Goal: Task Accomplishment & Management: Use online tool/utility

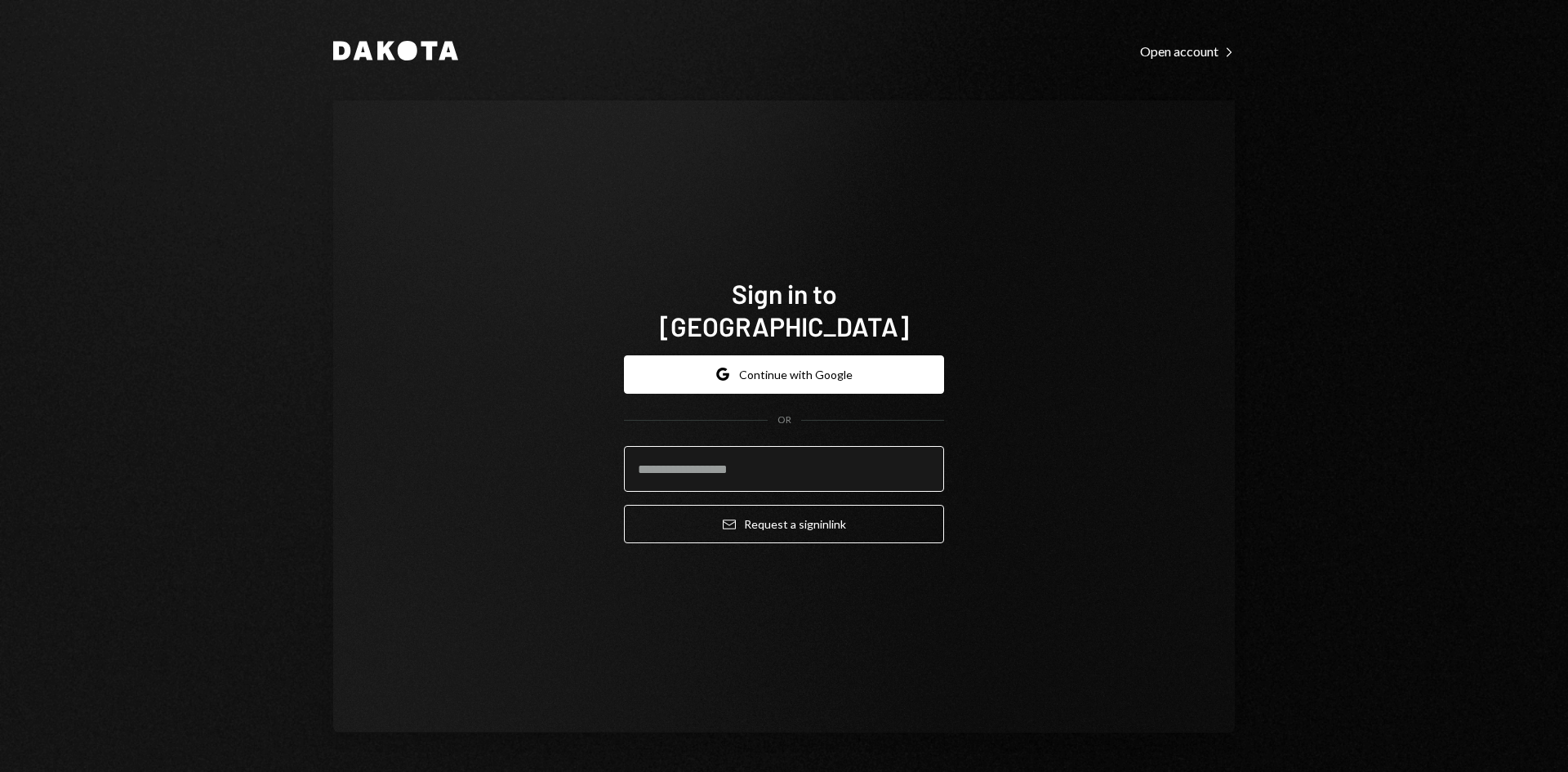
click at [816, 460] on input "email" at bounding box center [784, 469] width 321 height 46
click at [0, 771] on com-1password-button at bounding box center [0, 772] width 0 height 0
click at [739, 457] on input "email" at bounding box center [784, 469] width 321 height 46
click at [840, 458] on input "email" at bounding box center [784, 469] width 321 height 46
click at [0, 771] on com-1password-button at bounding box center [0, 772] width 0 height 0
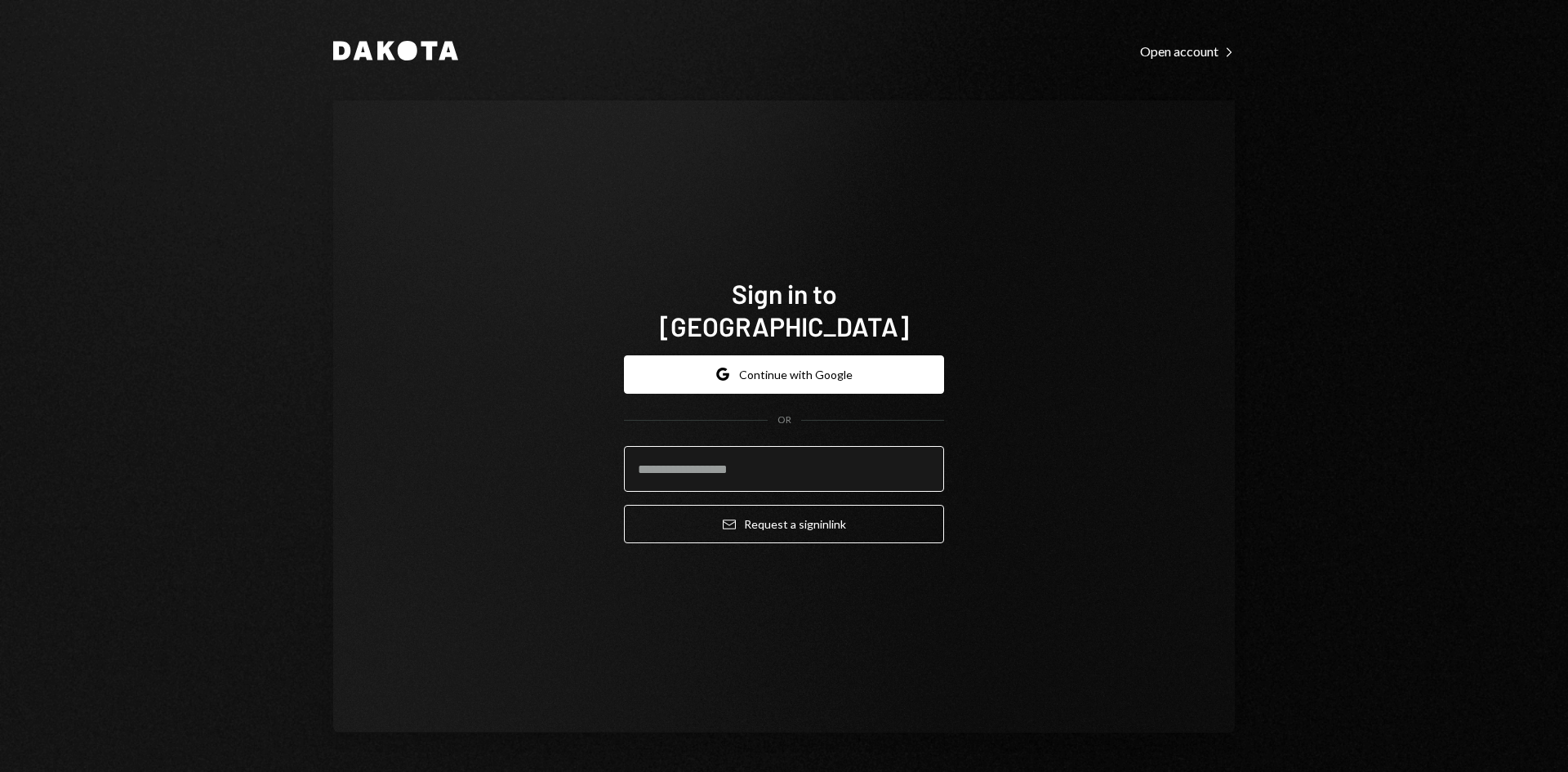
click at [784, 457] on input "email" at bounding box center [784, 469] width 321 height 46
click at [0, 771] on com-1password-button at bounding box center [0, 772] width 0 height 0
type input "**********"
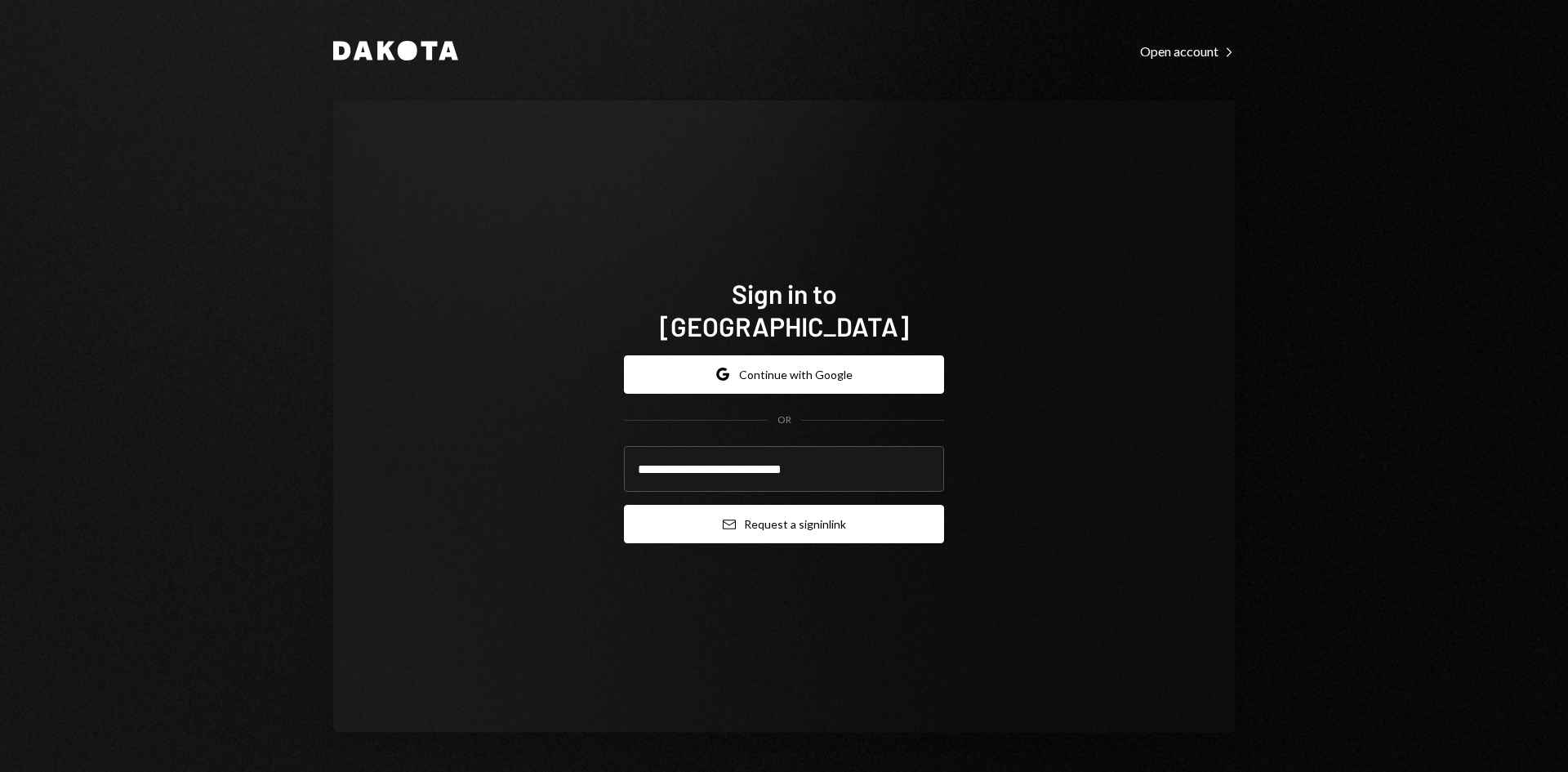
click at [768, 509] on button "Email Request a sign in link" at bounding box center [784, 523] width 321 height 38
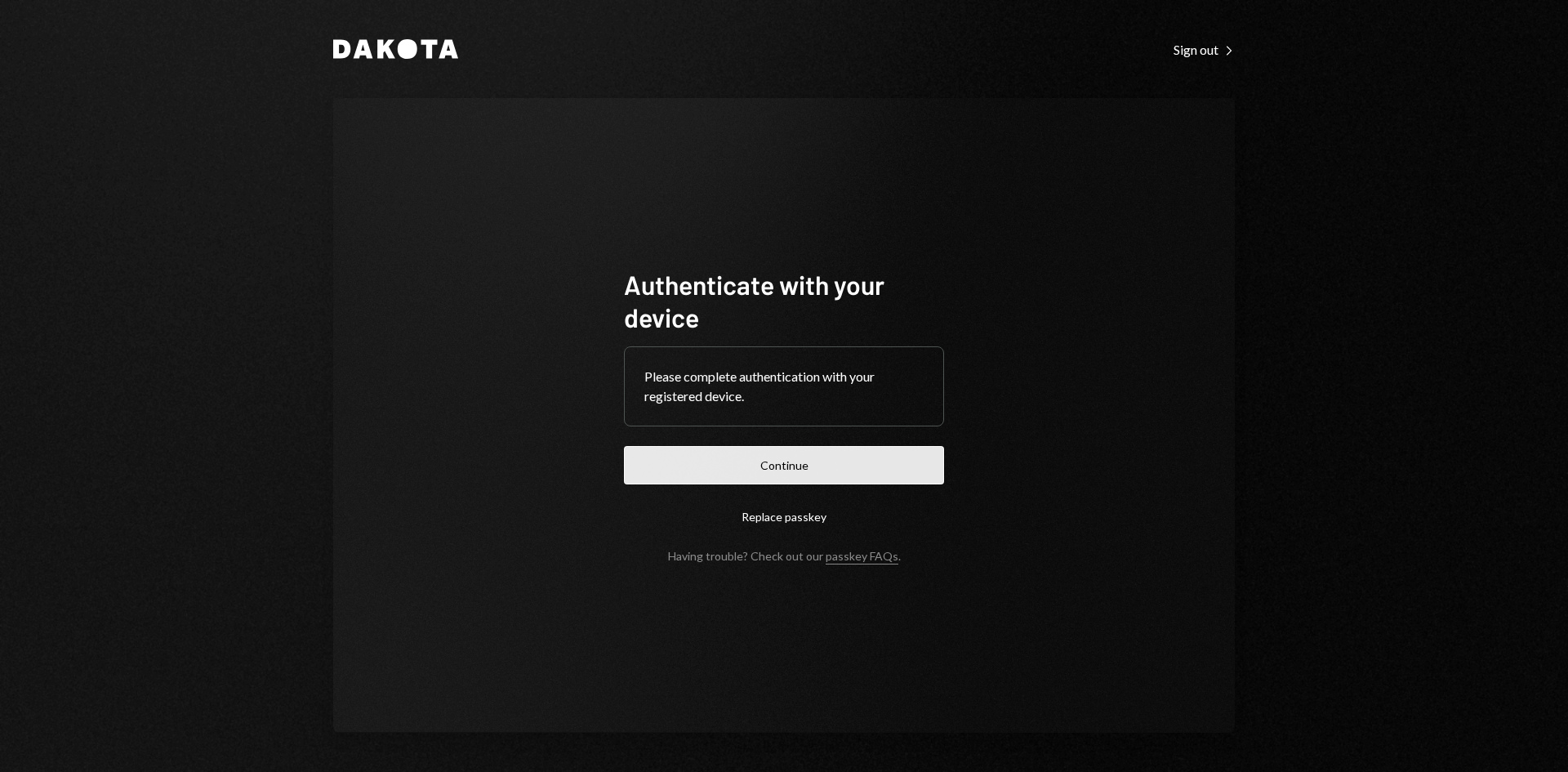
click at [888, 468] on button "Continue" at bounding box center [784, 465] width 321 height 38
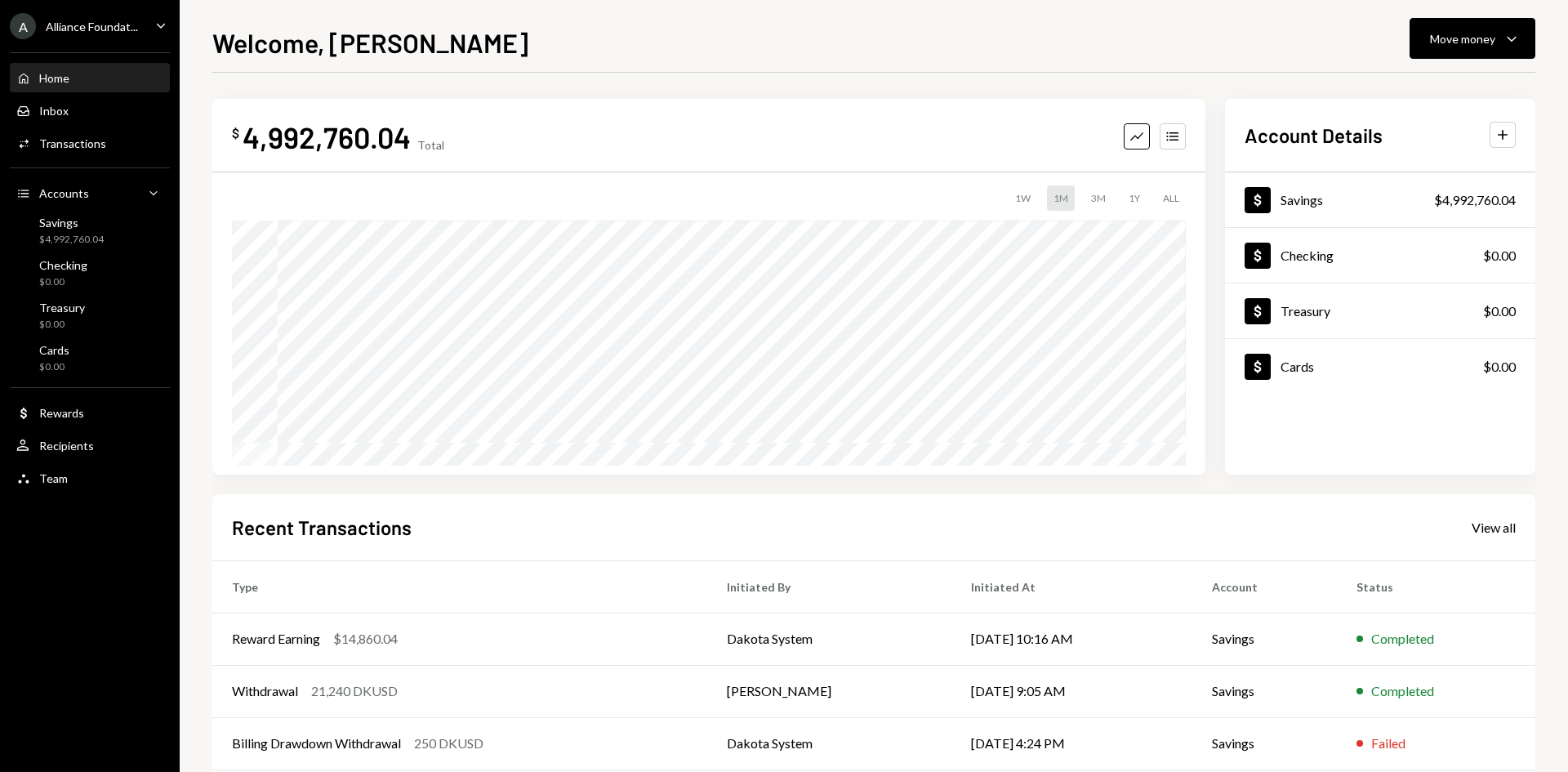
click at [120, 24] on div "Alliance Foundat..." at bounding box center [92, 27] width 92 height 14
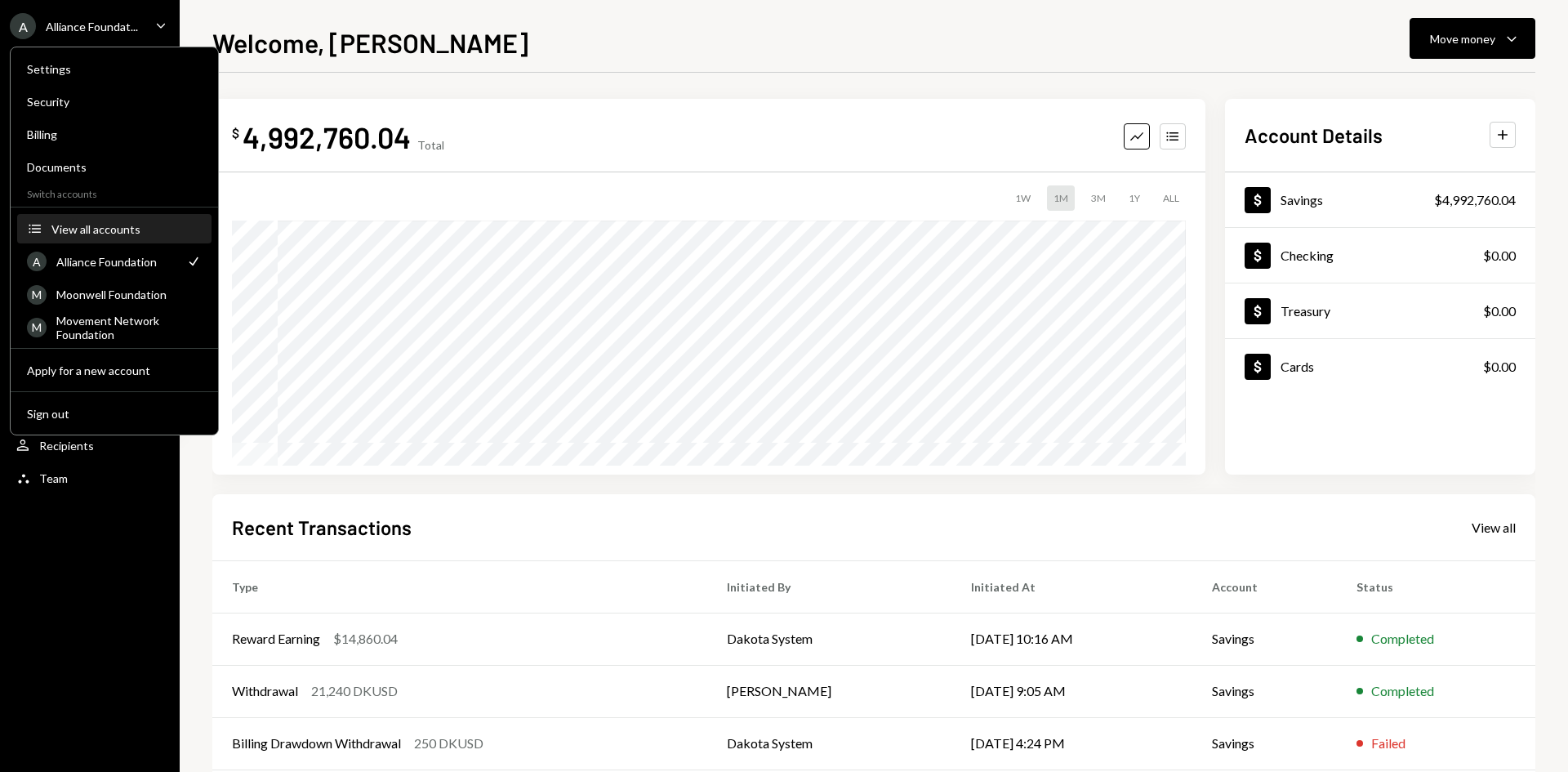
click at [118, 231] on div "View all accounts" at bounding box center [127, 229] width 150 height 14
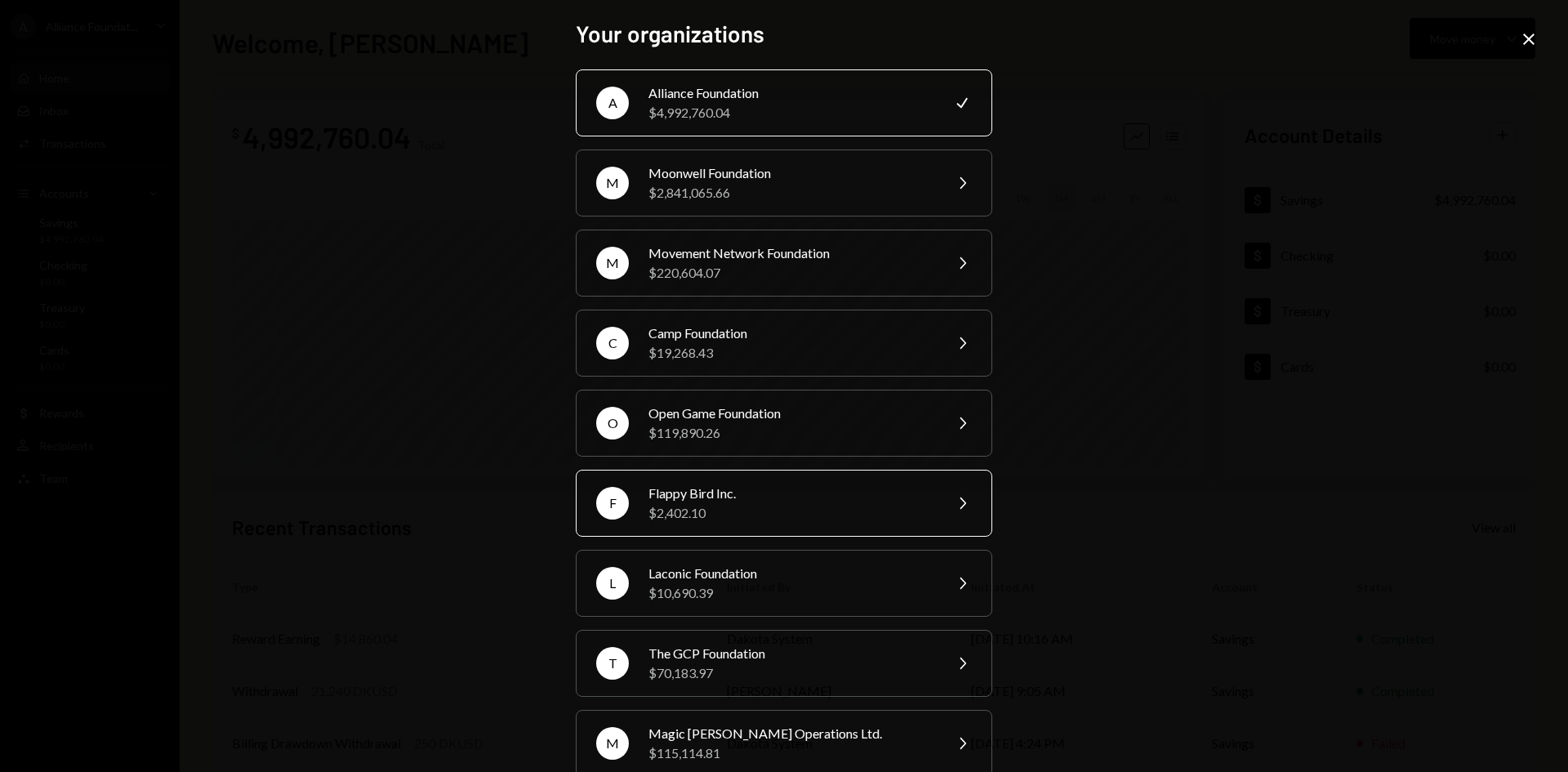
click at [761, 494] on div "Flappy Bird Inc." at bounding box center [791, 493] width 284 height 20
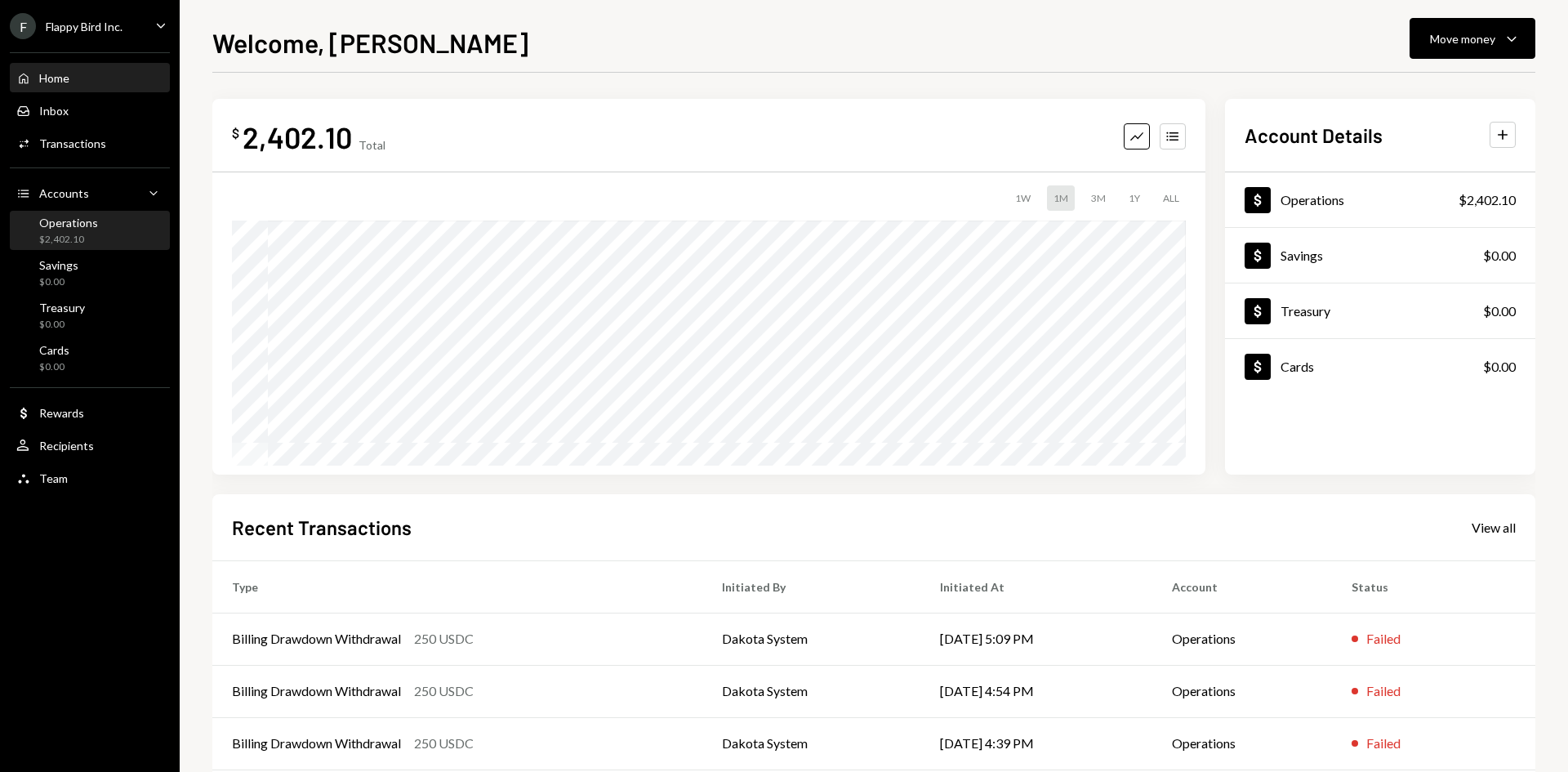
click at [70, 224] on div "Operations" at bounding box center [68, 222] width 59 height 14
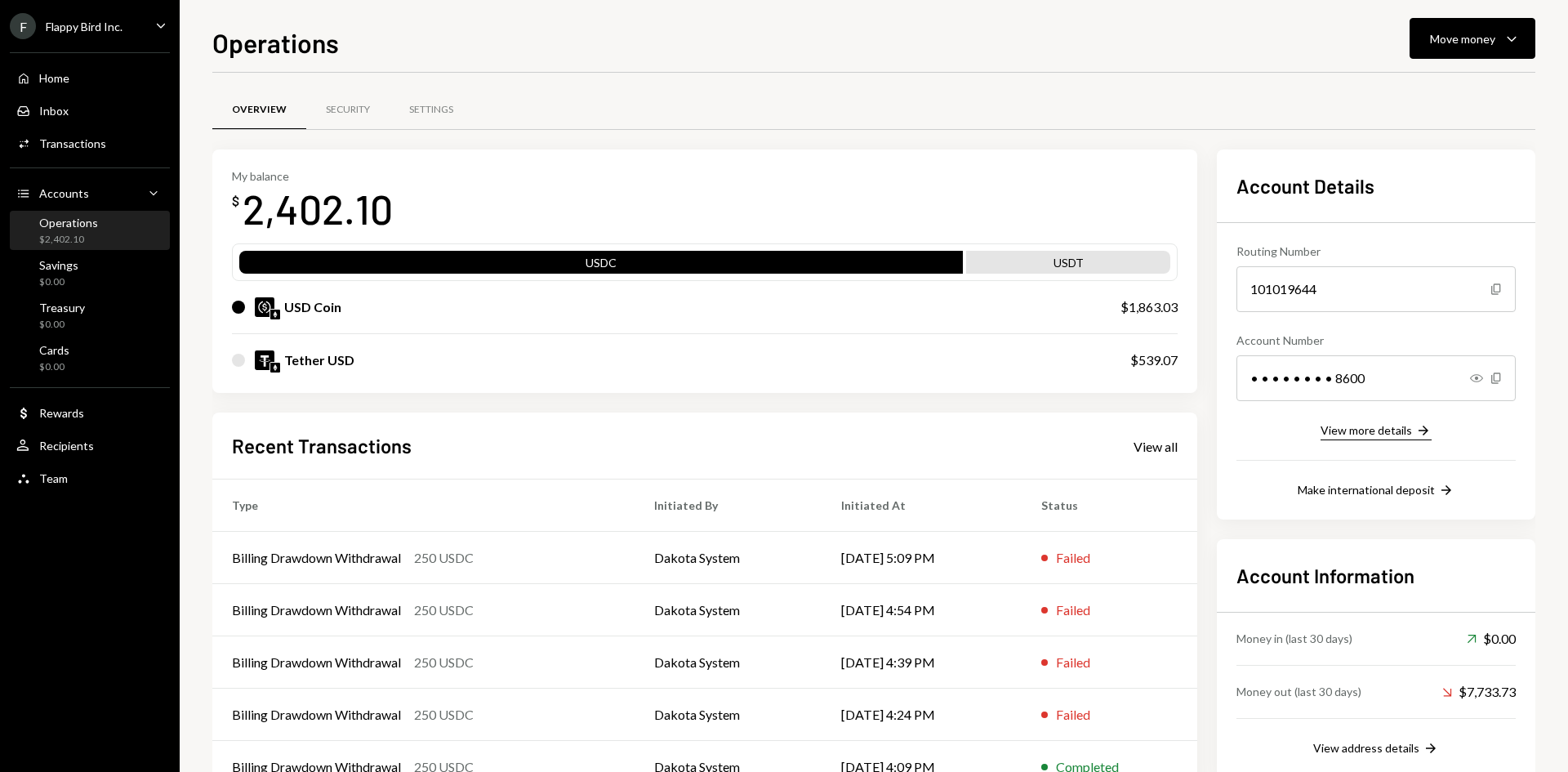
click at [1394, 432] on div "View more details" at bounding box center [1366, 430] width 91 height 14
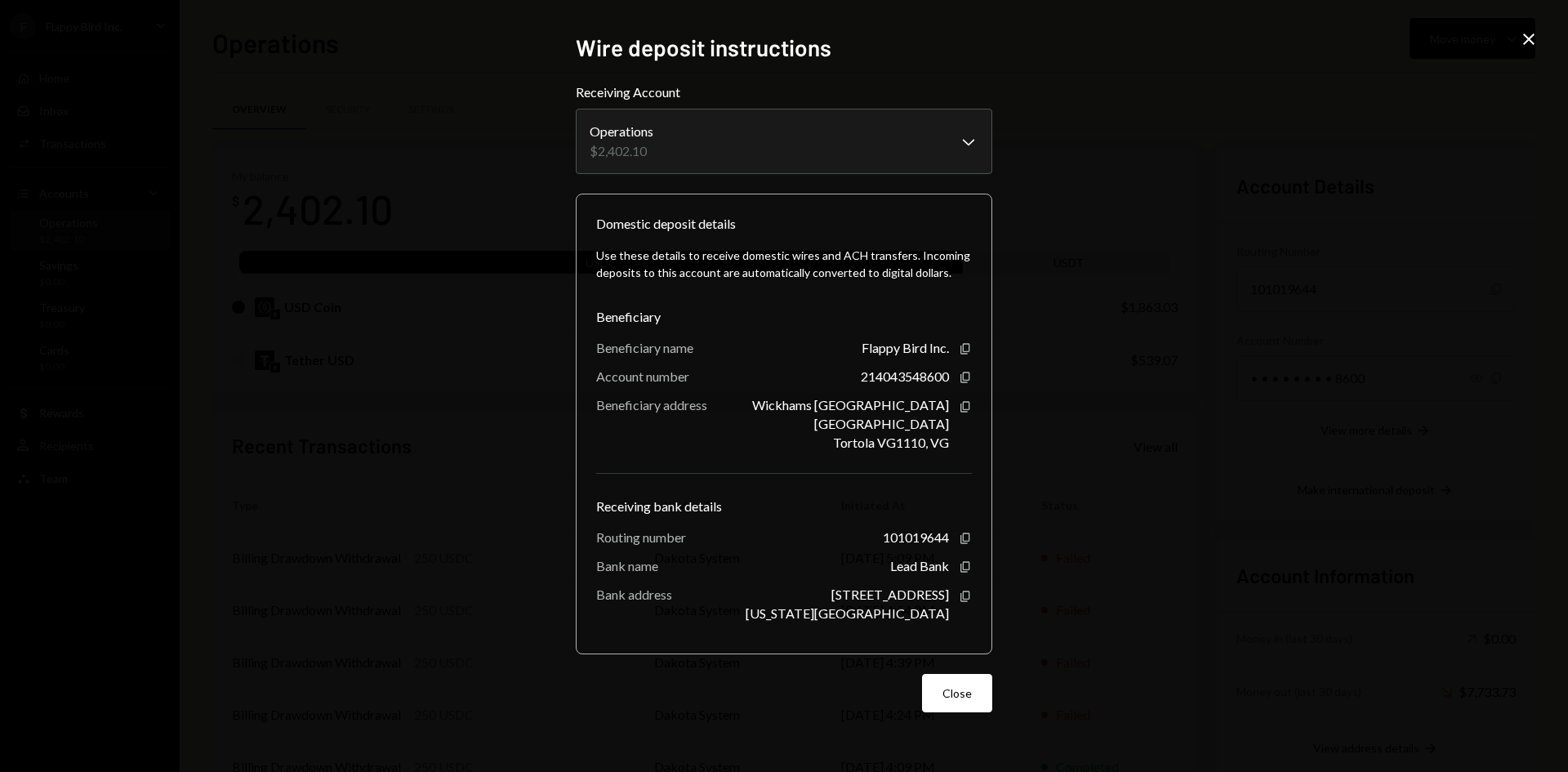
click at [1530, 38] on icon at bounding box center [1529, 38] width 11 height 11
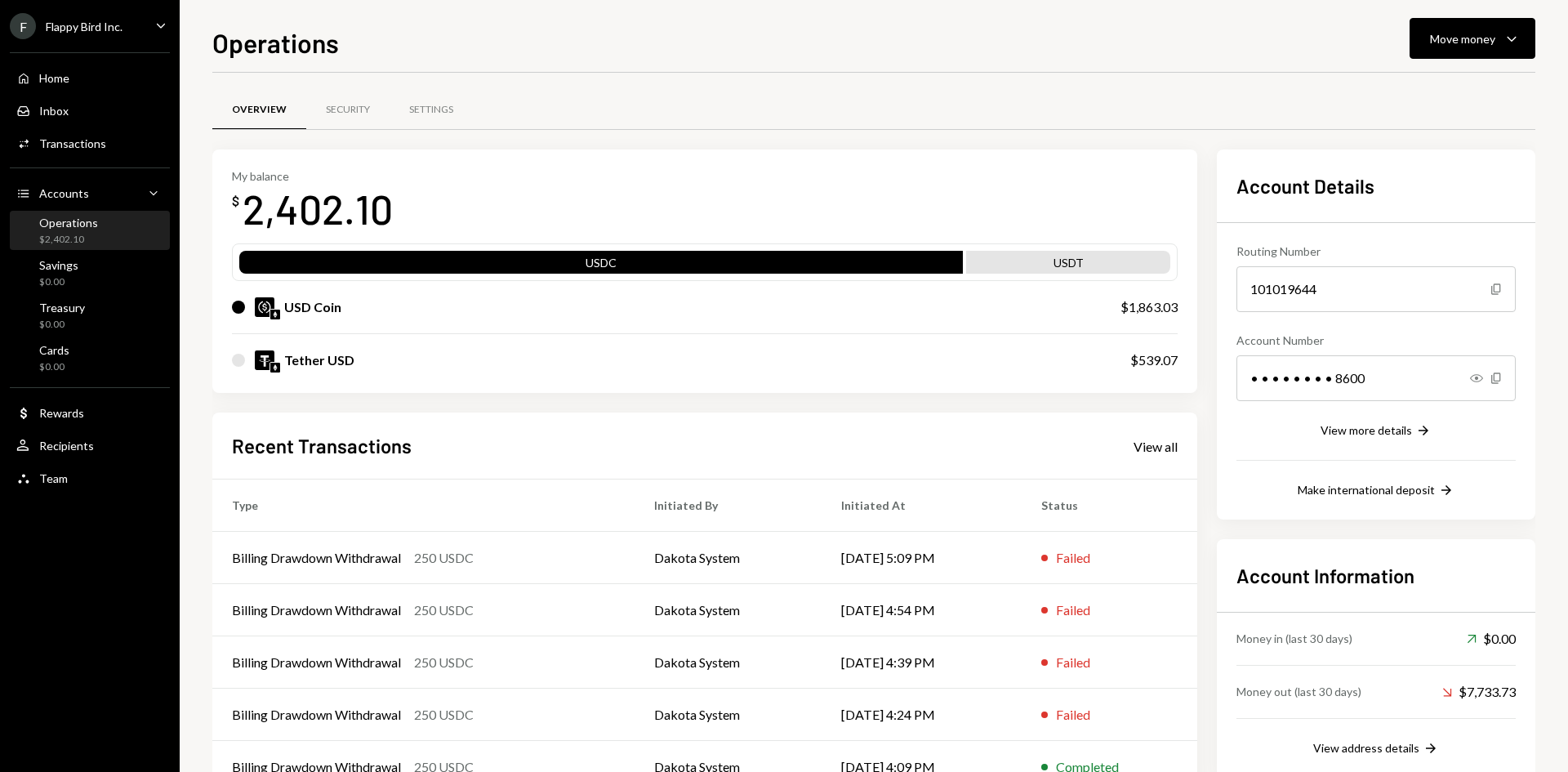
click at [162, 24] on icon "Caret Down" at bounding box center [161, 25] width 18 height 18
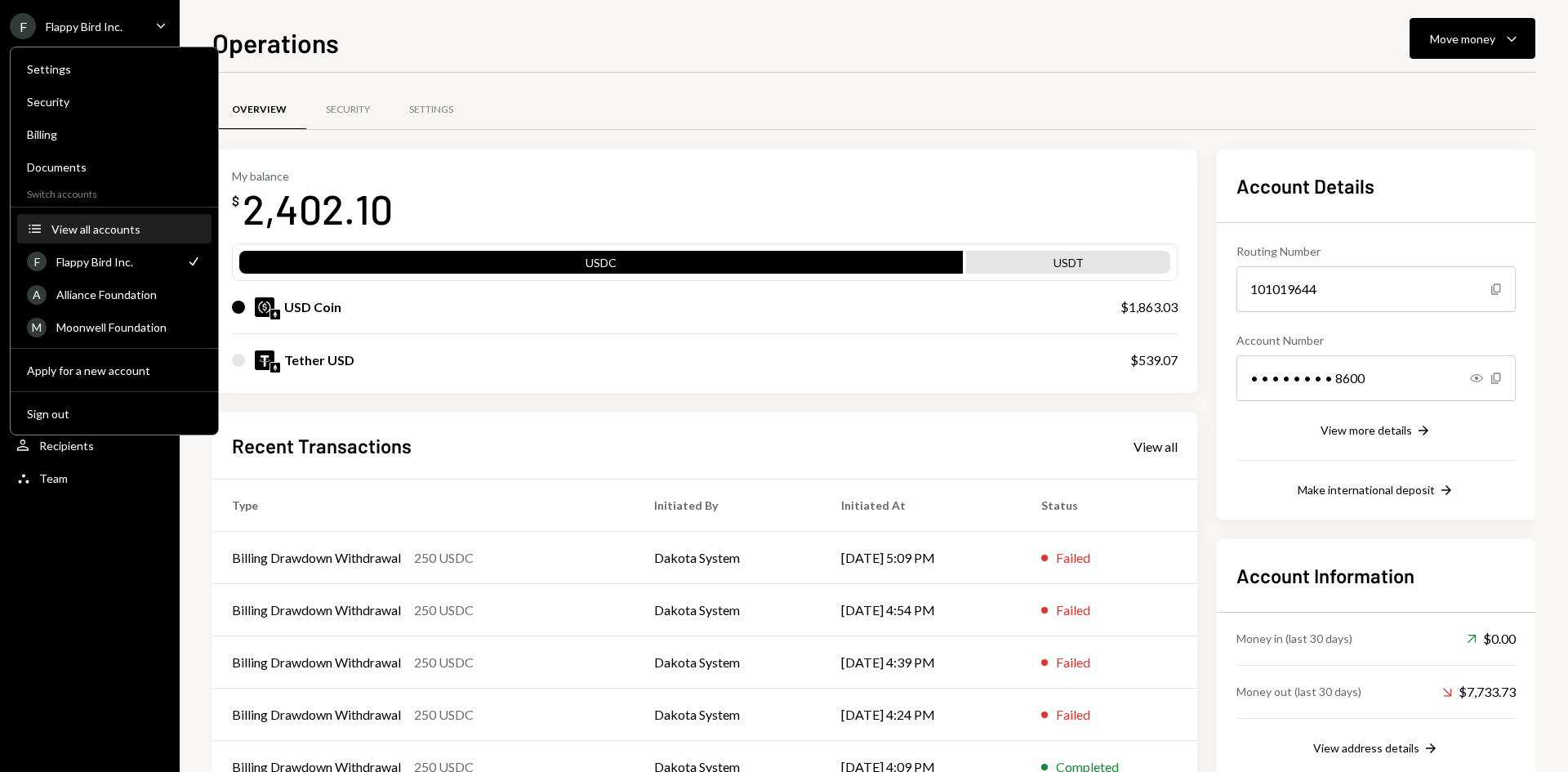
click at [144, 234] on div "View all accounts" at bounding box center [127, 229] width 150 height 14
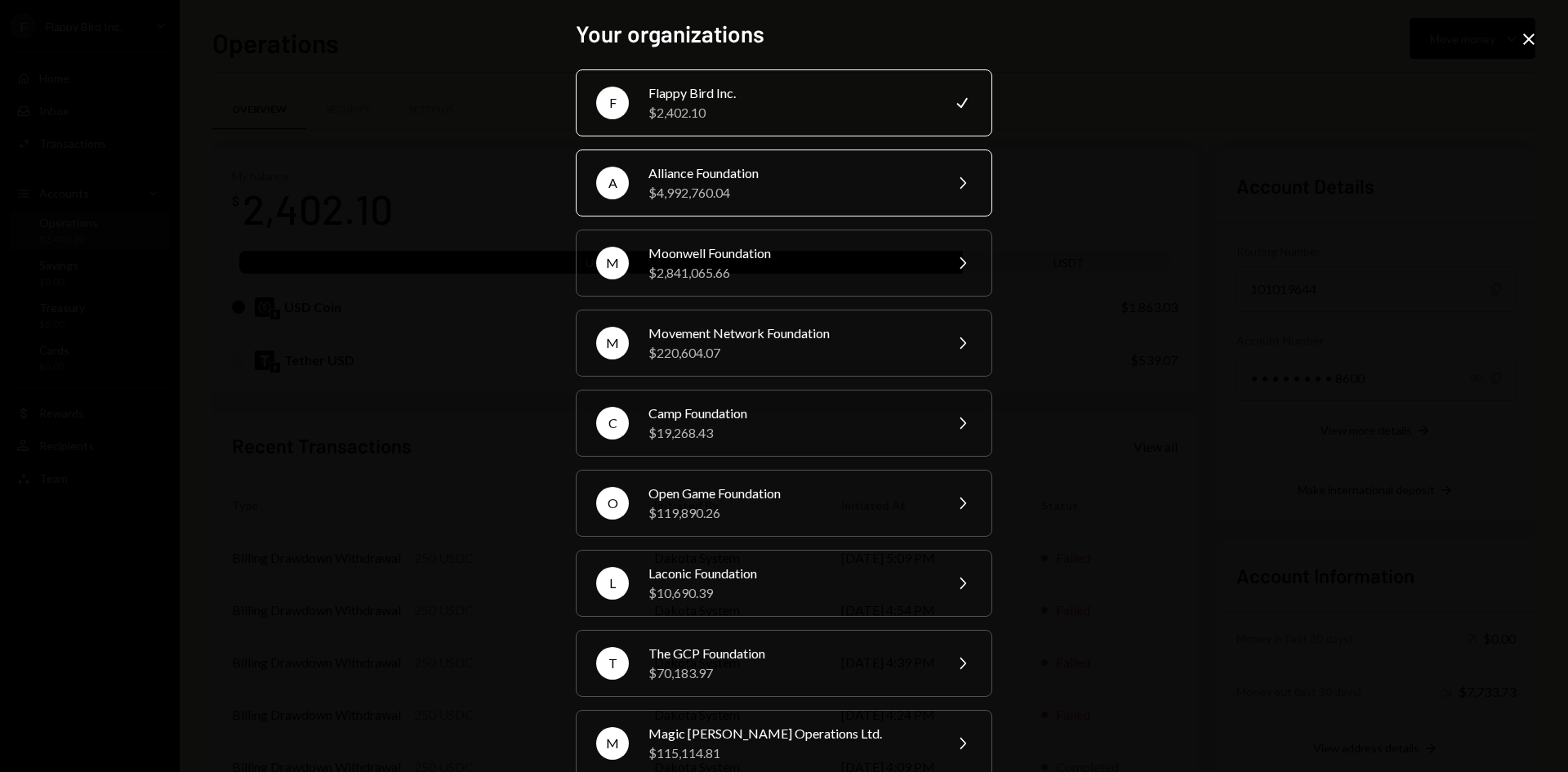
click at [792, 197] on div "$4,992,760.04" at bounding box center [791, 192] width 284 height 20
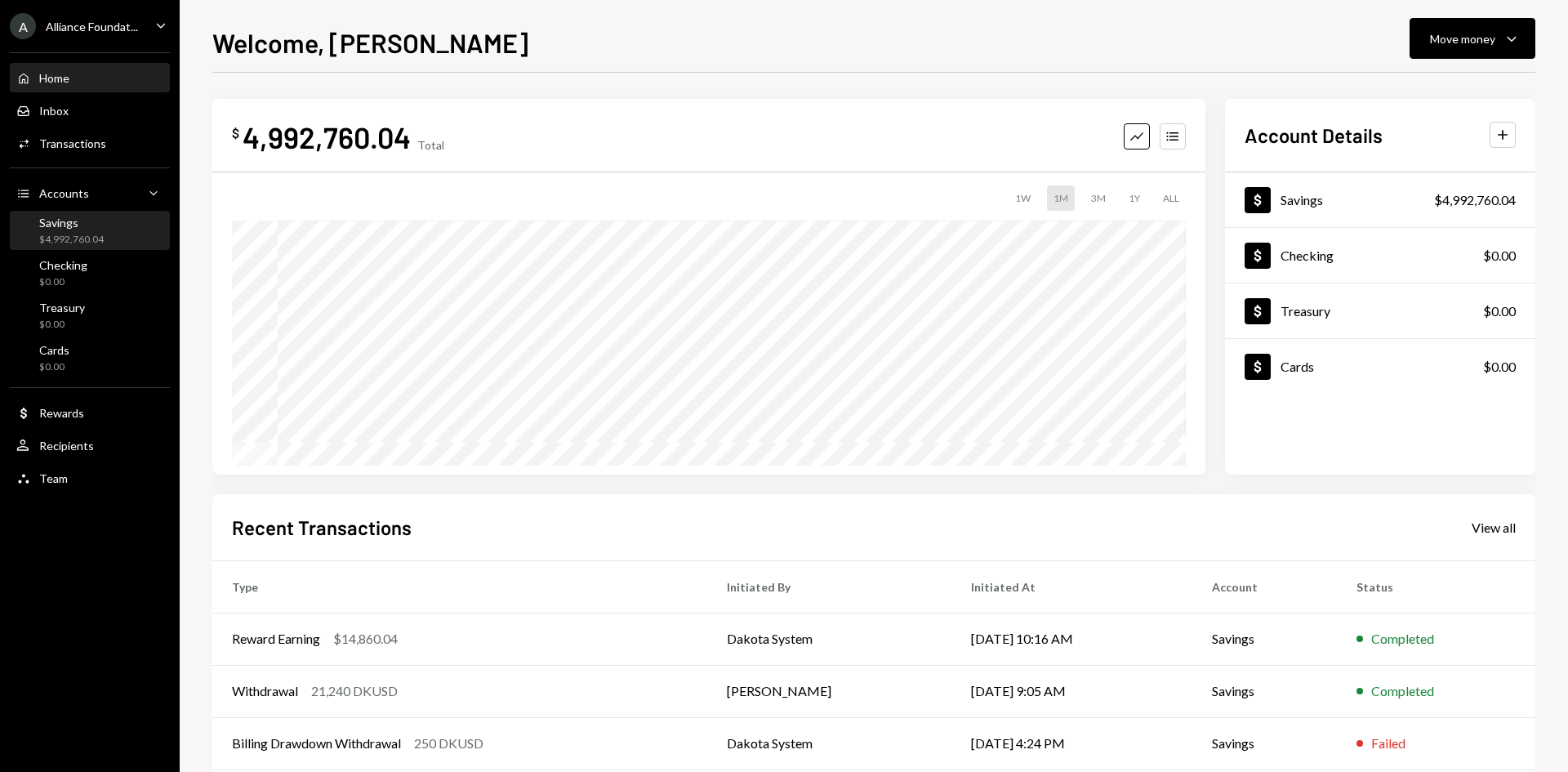
click at [116, 239] on div "Savings $4,992,760.04" at bounding box center [90, 231] width 147 height 31
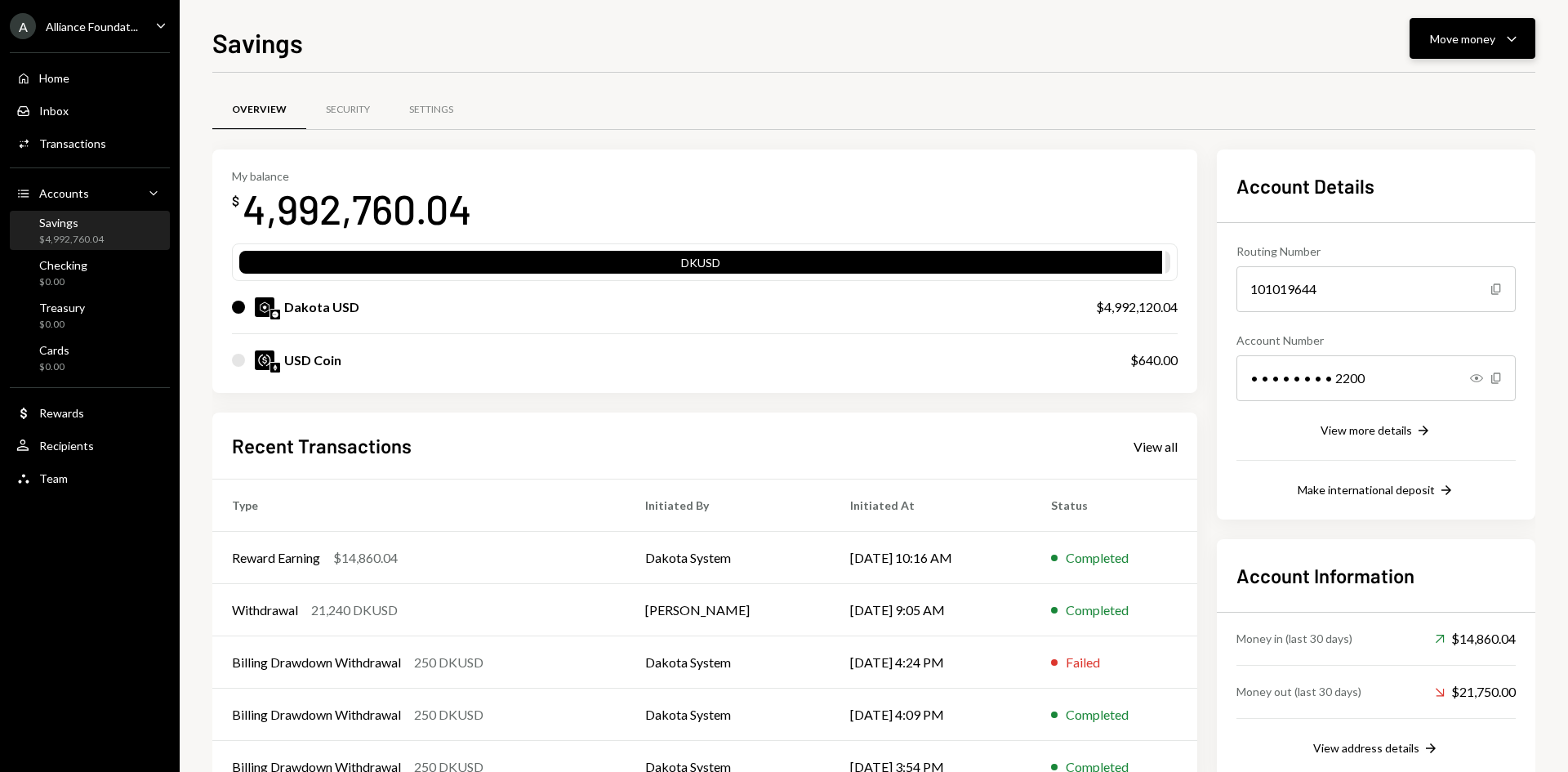
click at [1475, 43] on div "Move money" at bounding box center [1463, 38] width 65 height 17
click at [1421, 94] on div "Send" at bounding box center [1459, 88] width 119 height 17
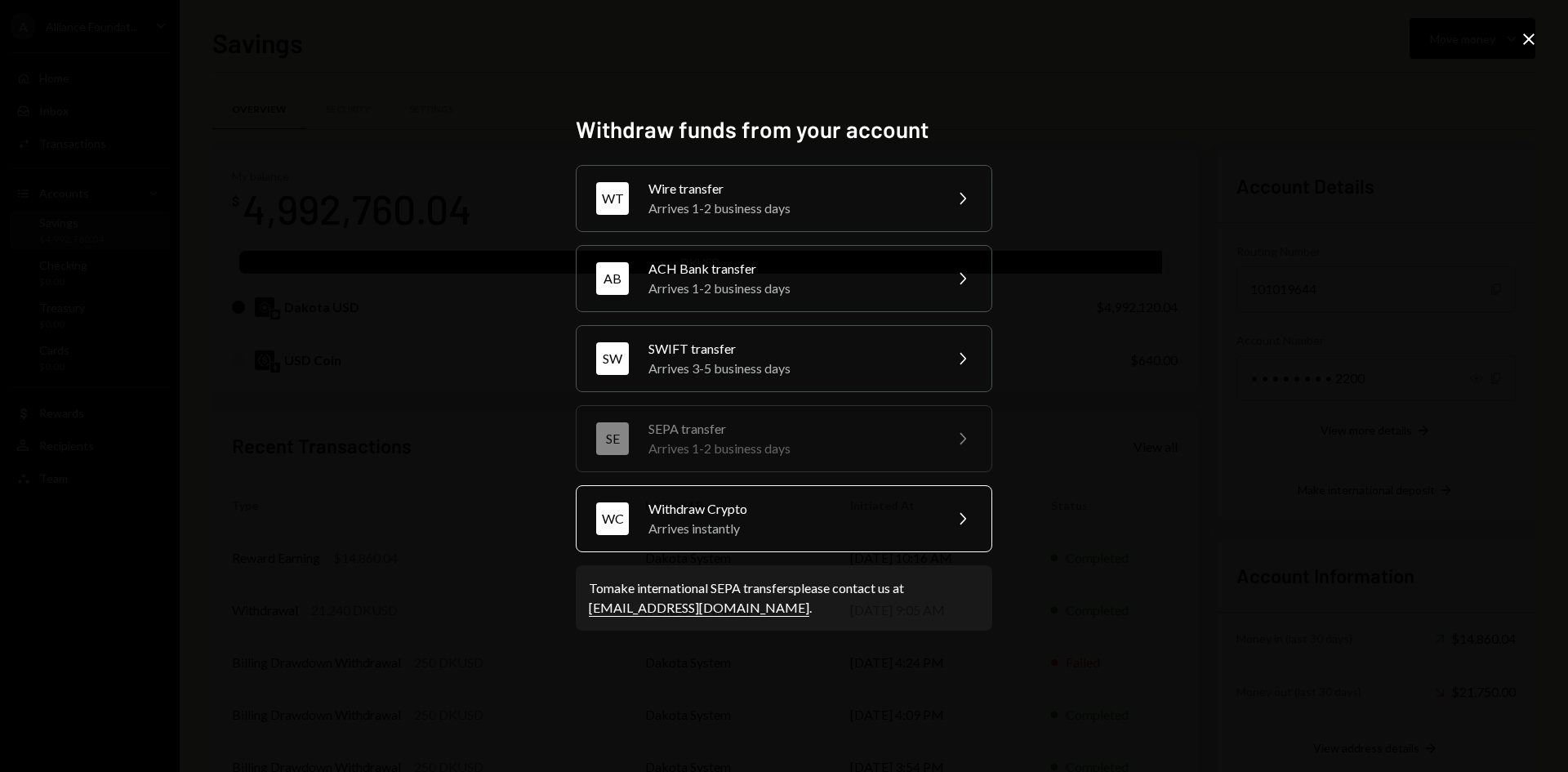
click at [816, 528] on div "Arrives instantly" at bounding box center [791, 528] width 284 height 20
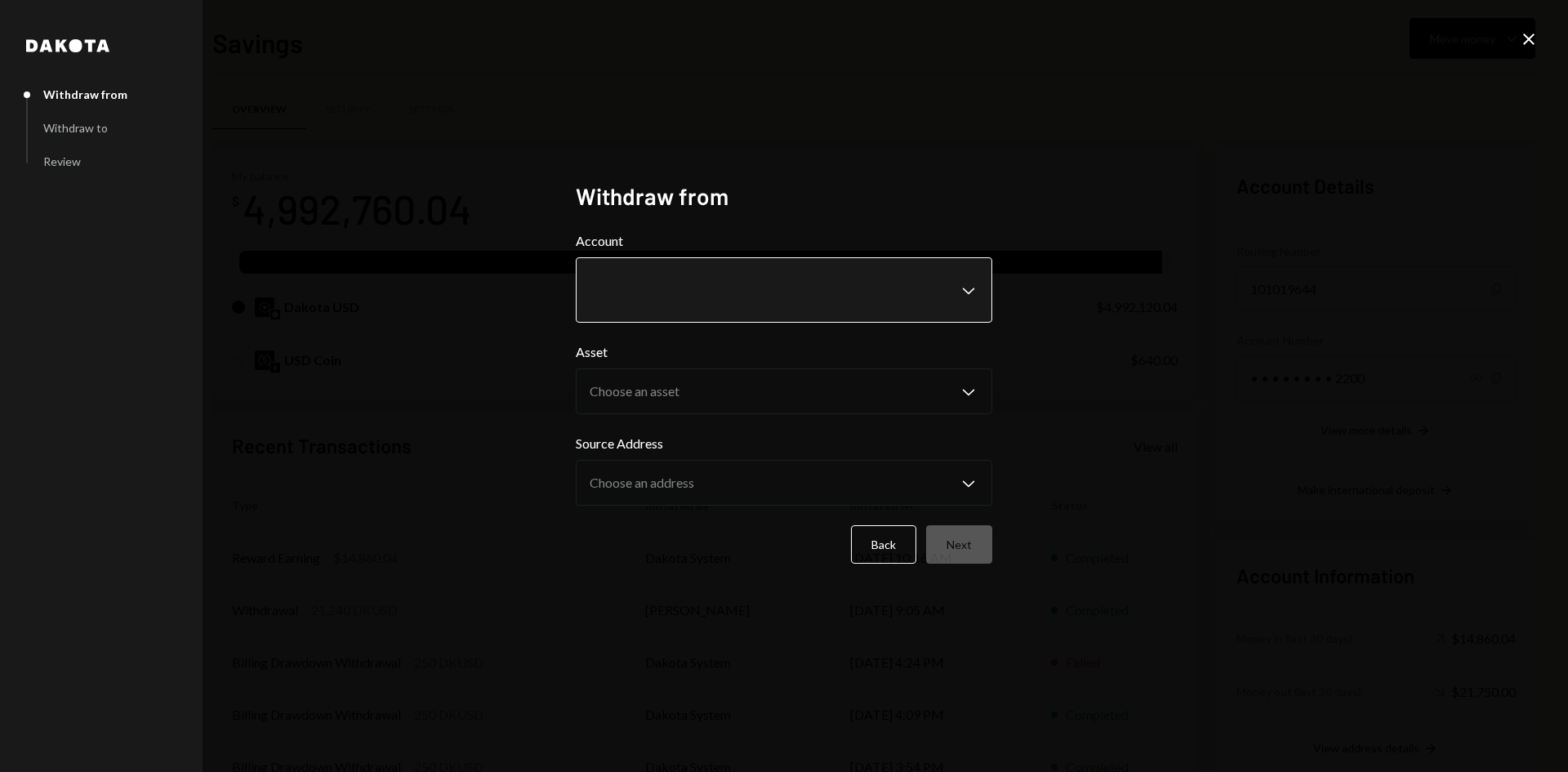
click at [816, 304] on body "A Alliance Foundat... Caret Down Home Home Inbox Inbox Activities Transactions …" at bounding box center [784, 386] width 1568 height 772
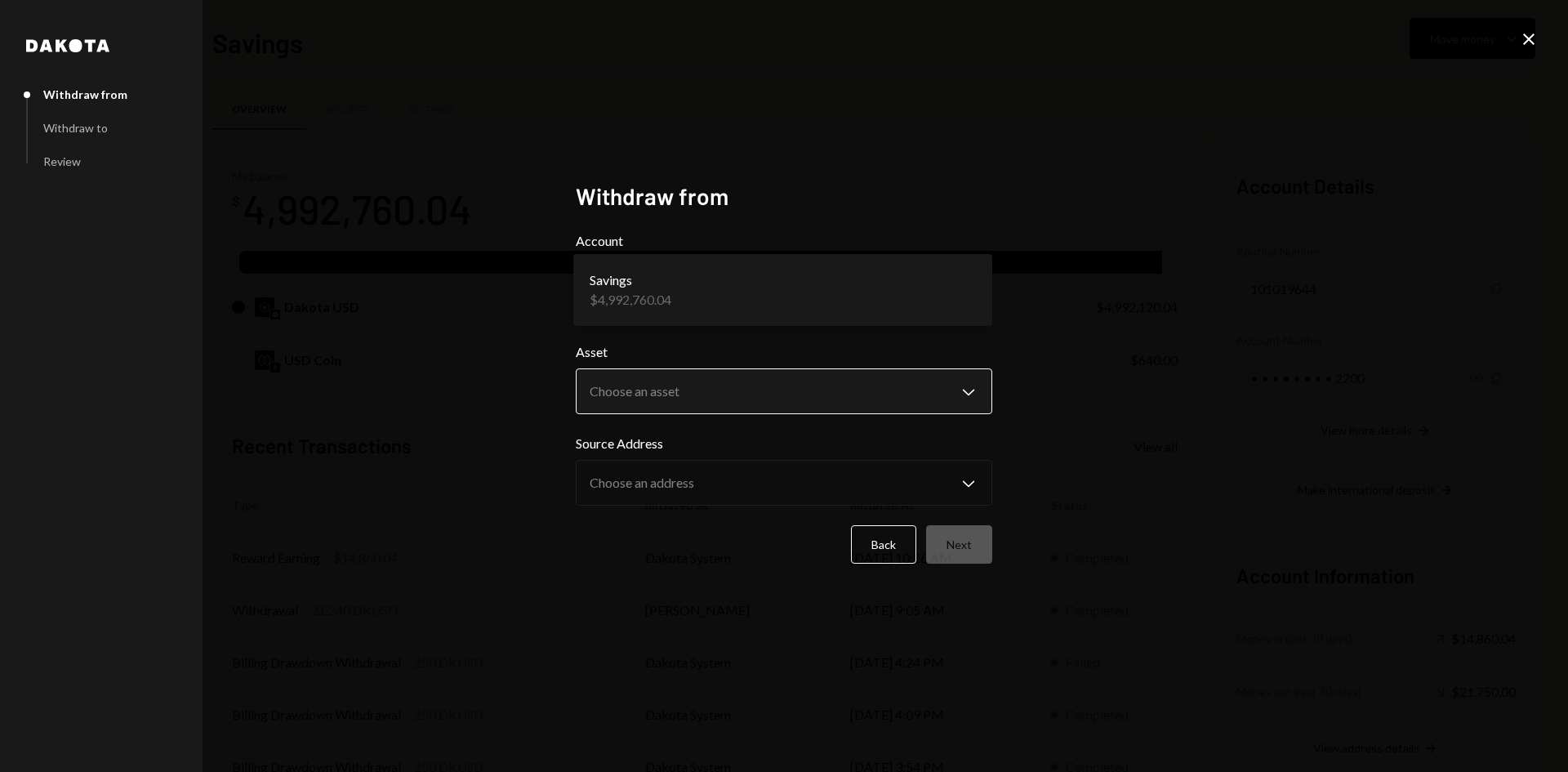
click at [790, 392] on body "A Alliance Foundat... Caret Down Home Home Inbox Inbox Activities Transactions …" at bounding box center [784, 386] width 1568 height 772
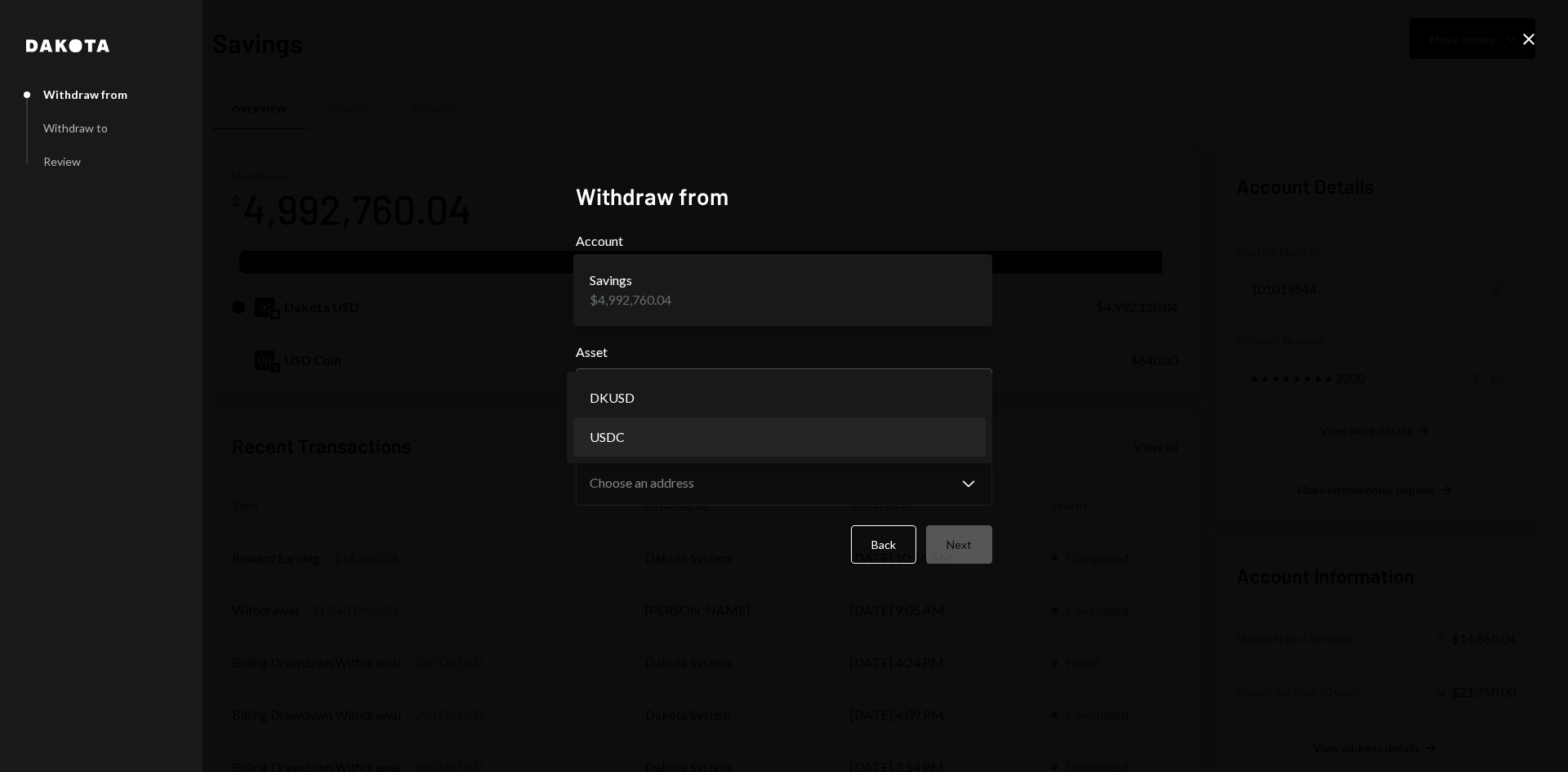
select select "****"
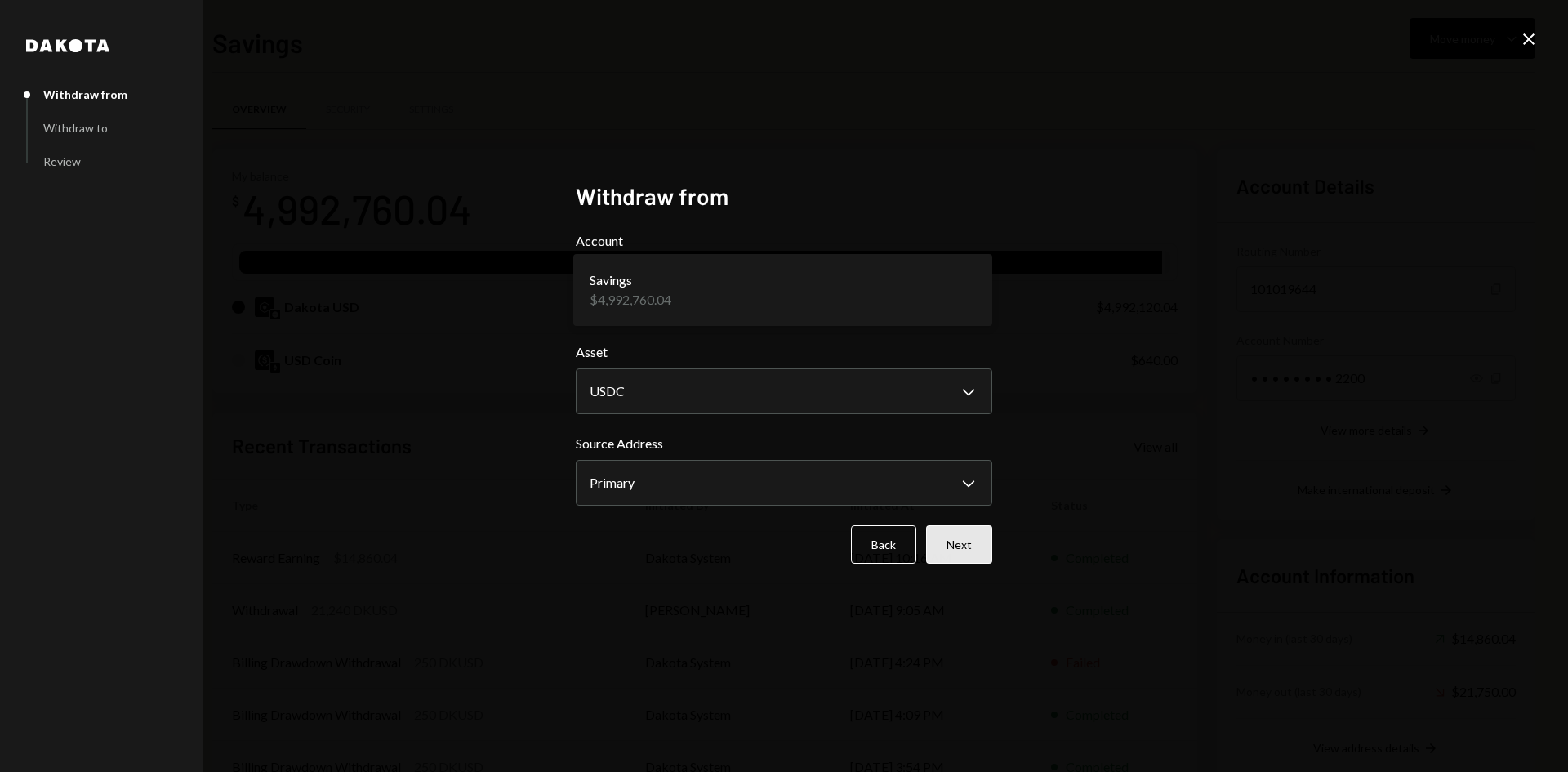
click at [975, 548] on button "Next" at bounding box center [958, 544] width 66 height 38
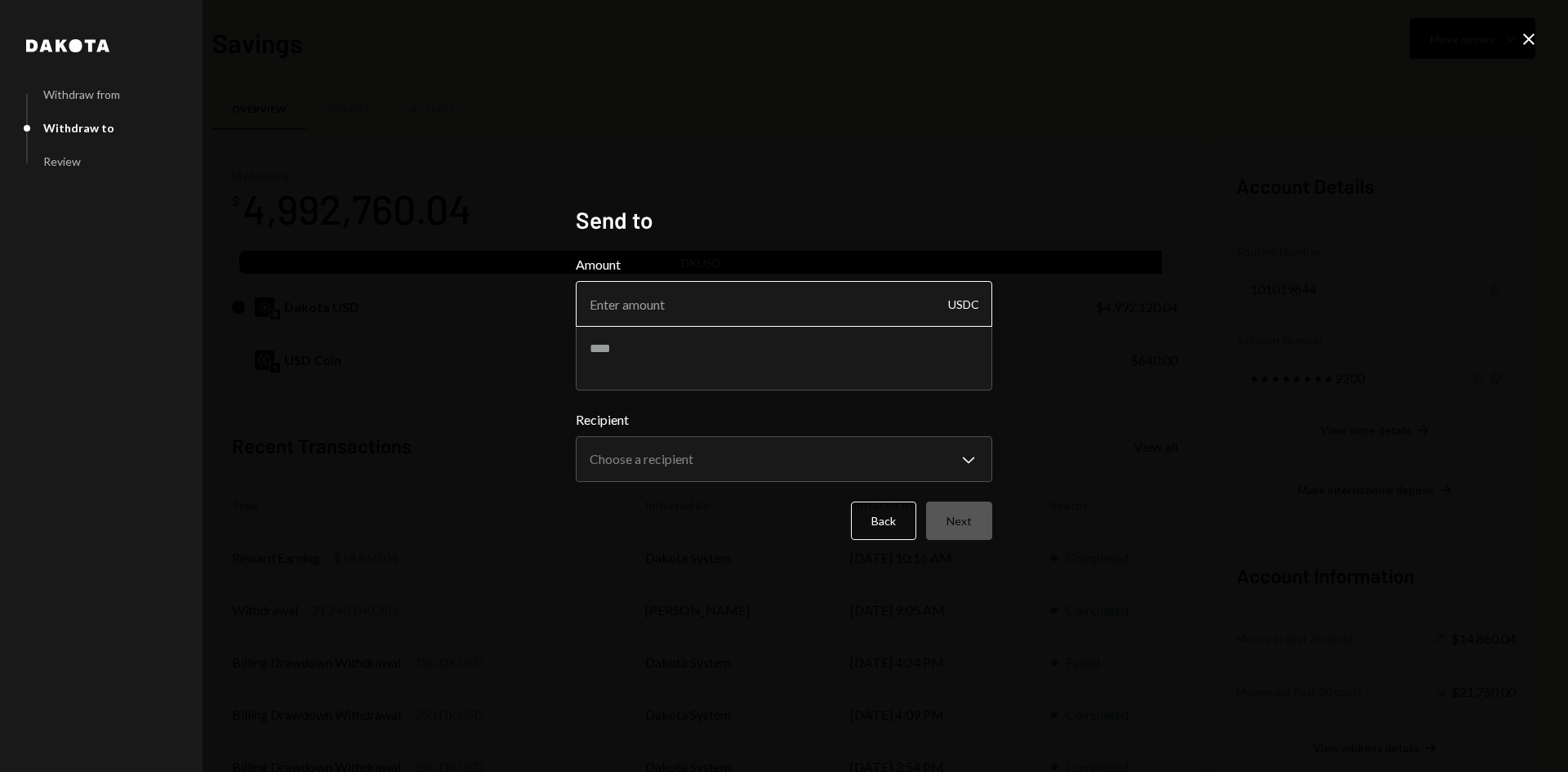
click at [735, 304] on input "Amount" at bounding box center [784, 304] width 416 height 46
type input "350"
click at [745, 457] on body "A Alliance Foundat... Caret Down Home Home Inbox Inbox Activities Transactions …" at bounding box center [784, 386] width 1568 height 772
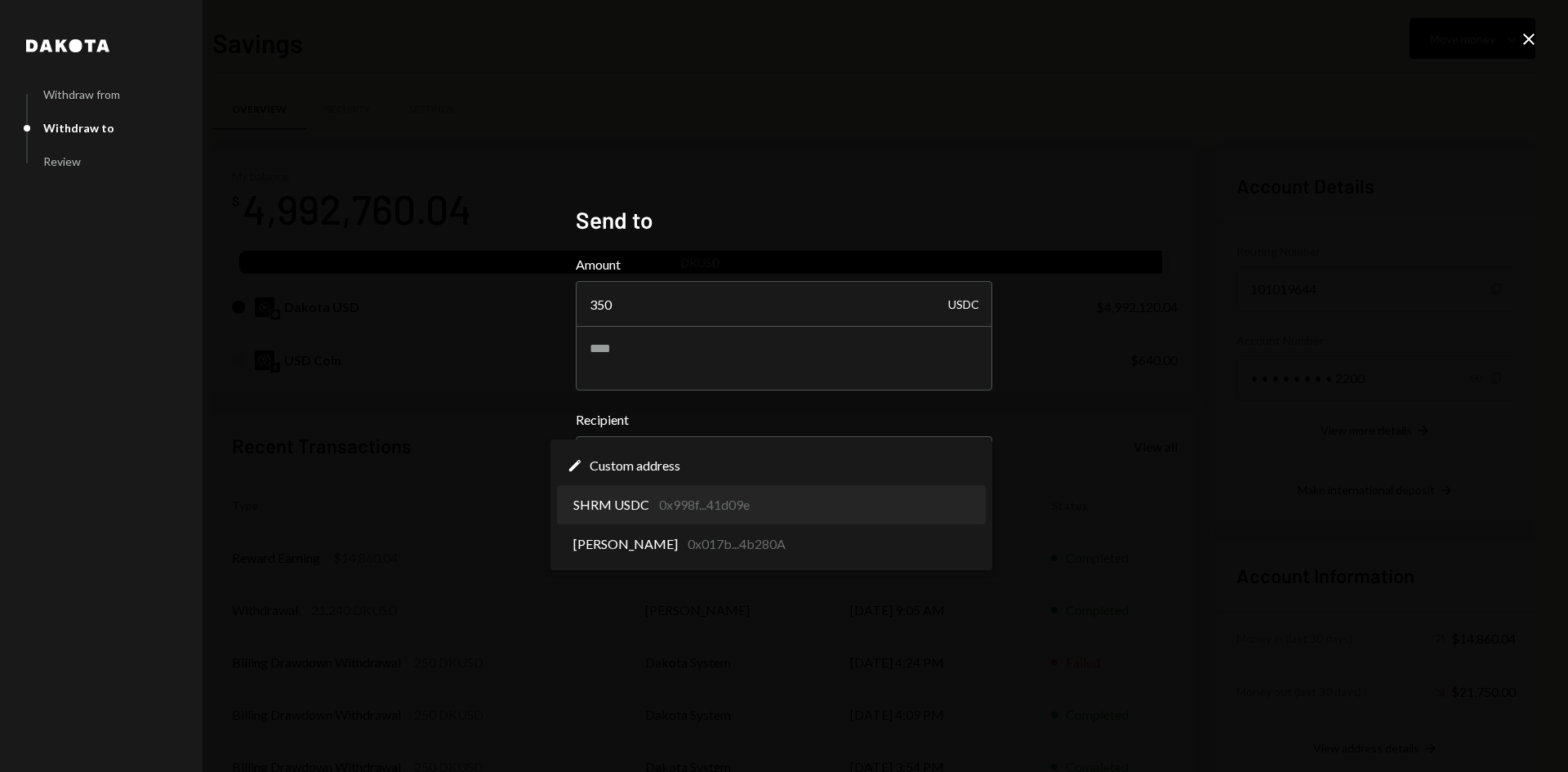
select select "**********"
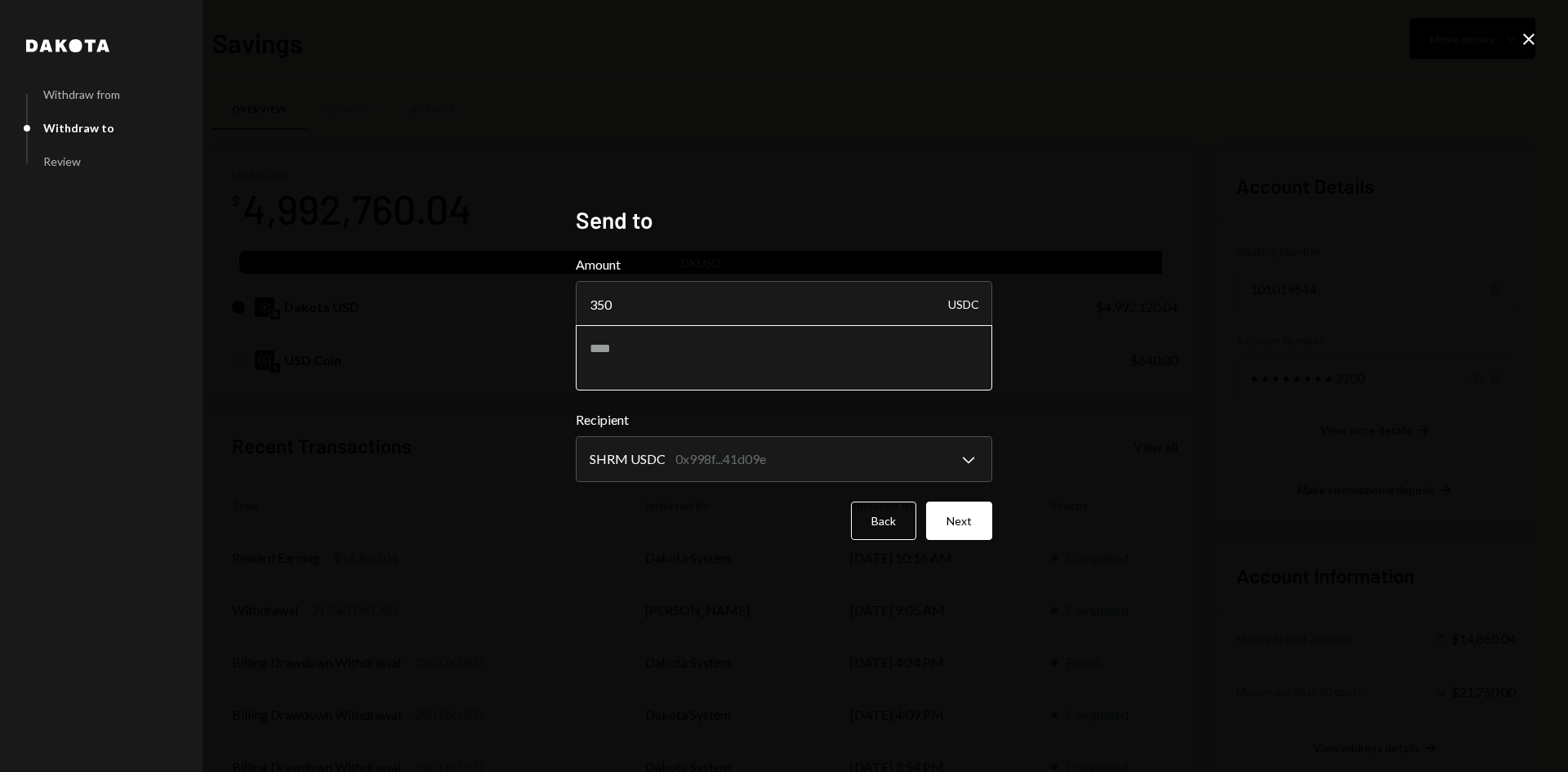
click at [709, 356] on textarea at bounding box center [784, 357] width 416 height 65
click at [824, 357] on textarea at bounding box center [784, 357] width 416 height 65
paste textarea "**********"
type textarea "**********"
click at [966, 520] on button "Next" at bounding box center [958, 521] width 66 height 38
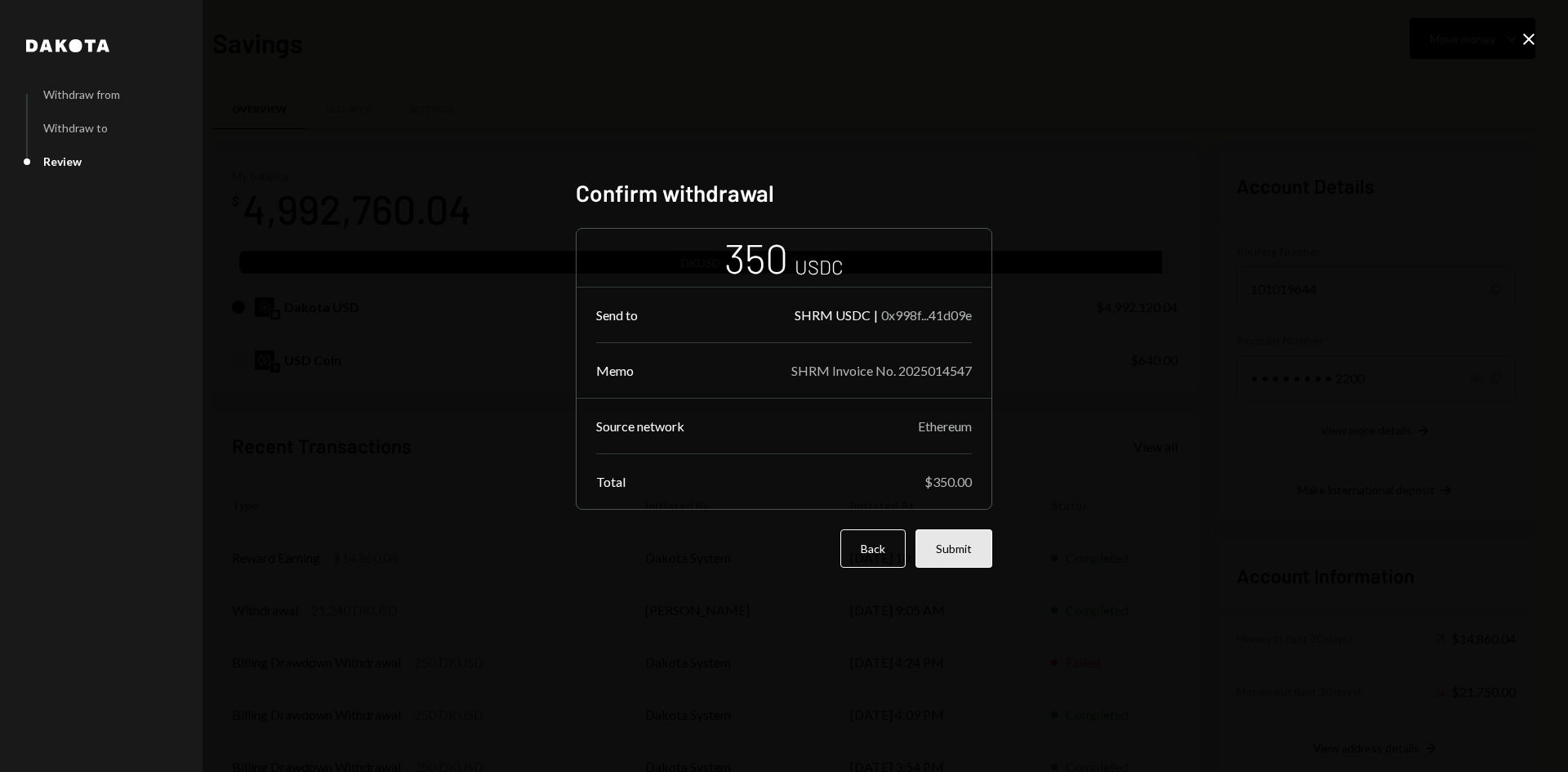
click at [963, 553] on button "Submit" at bounding box center [954, 548] width 77 height 38
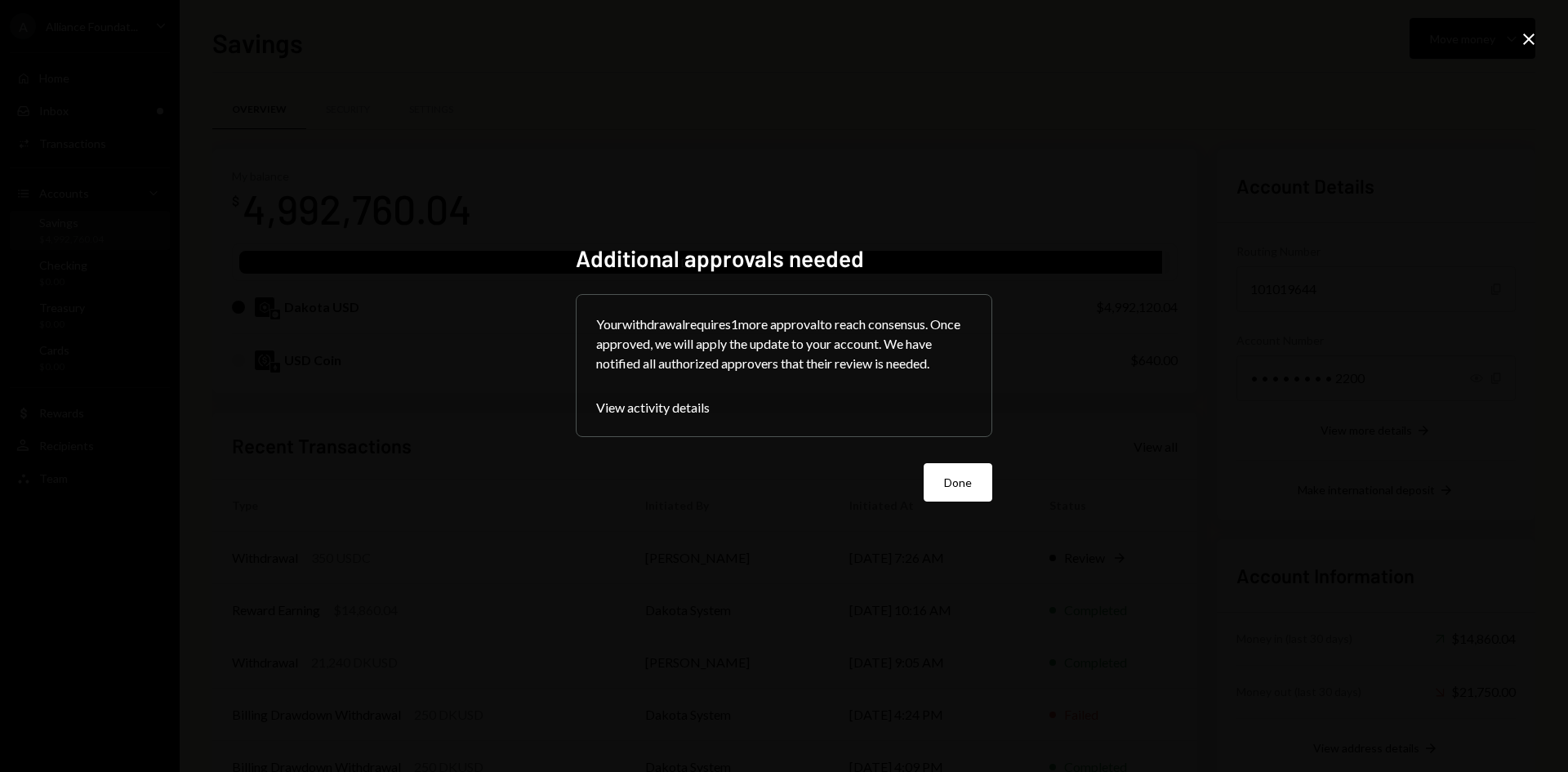
click at [946, 485] on button "Done" at bounding box center [958, 482] width 68 height 38
